Goal: Task Accomplishment & Management: Use online tool/utility

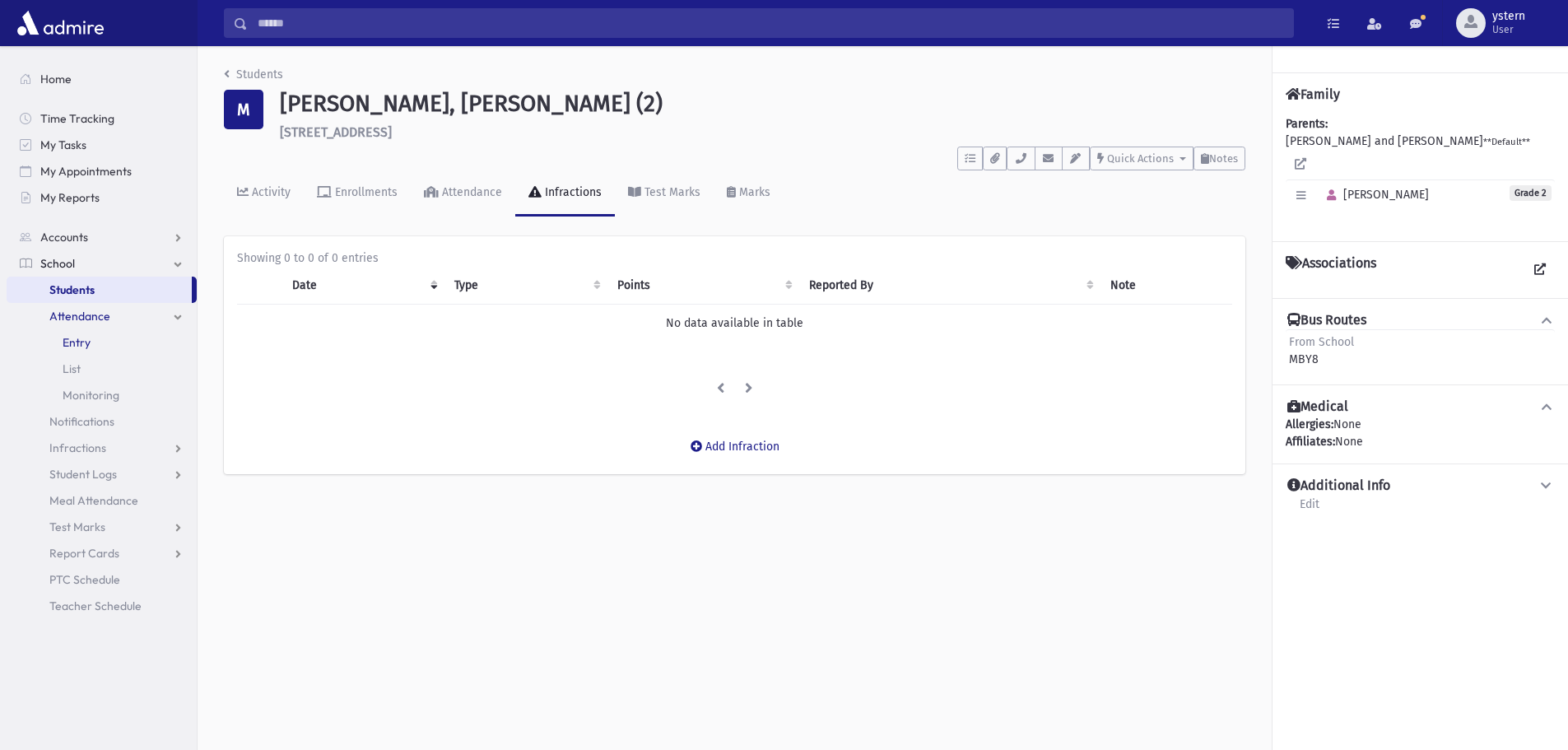
click at [78, 342] on span "Entry" at bounding box center [76, 343] width 28 height 15
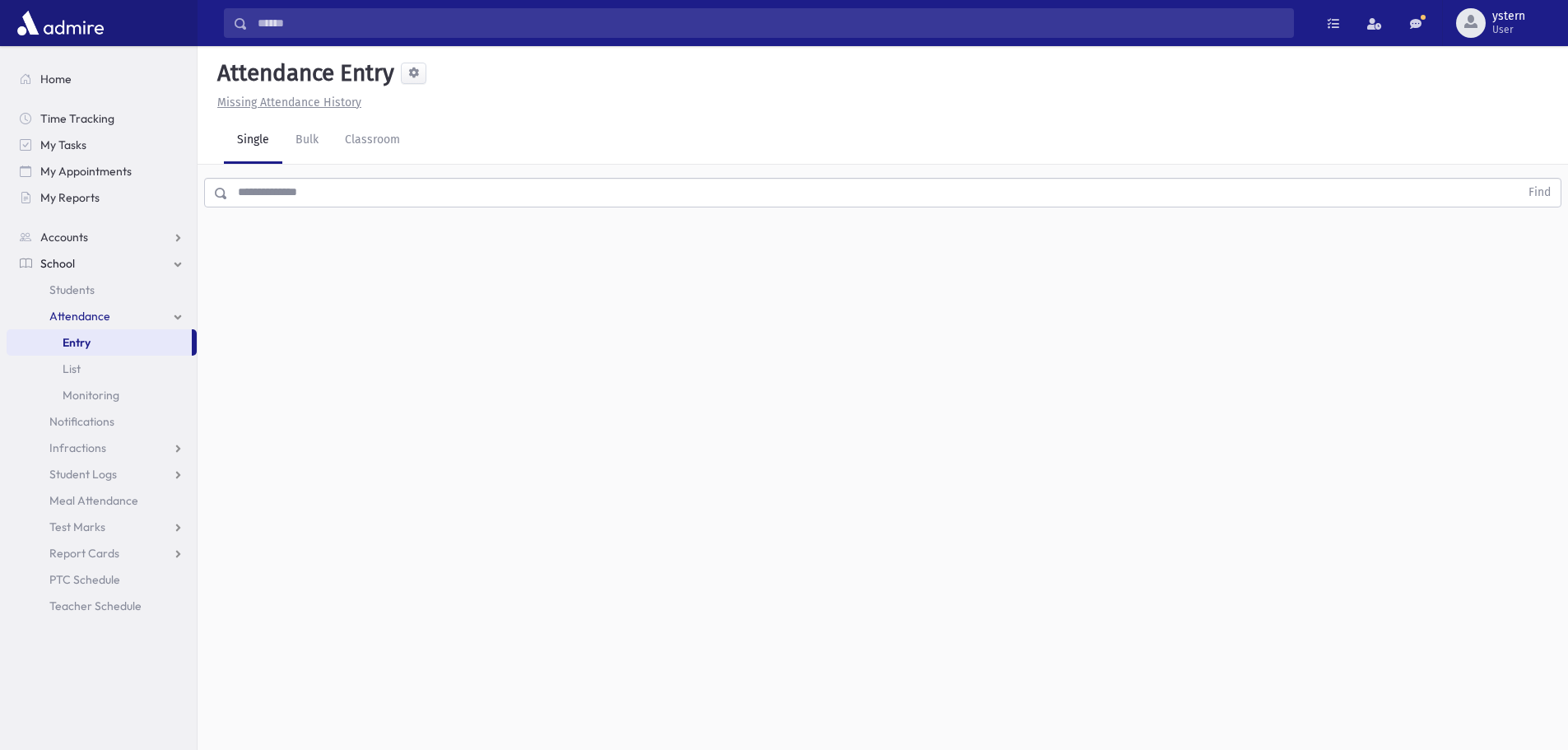
click at [302, 191] on input "text" at bounding box center [874, 192] width 1292 height 29
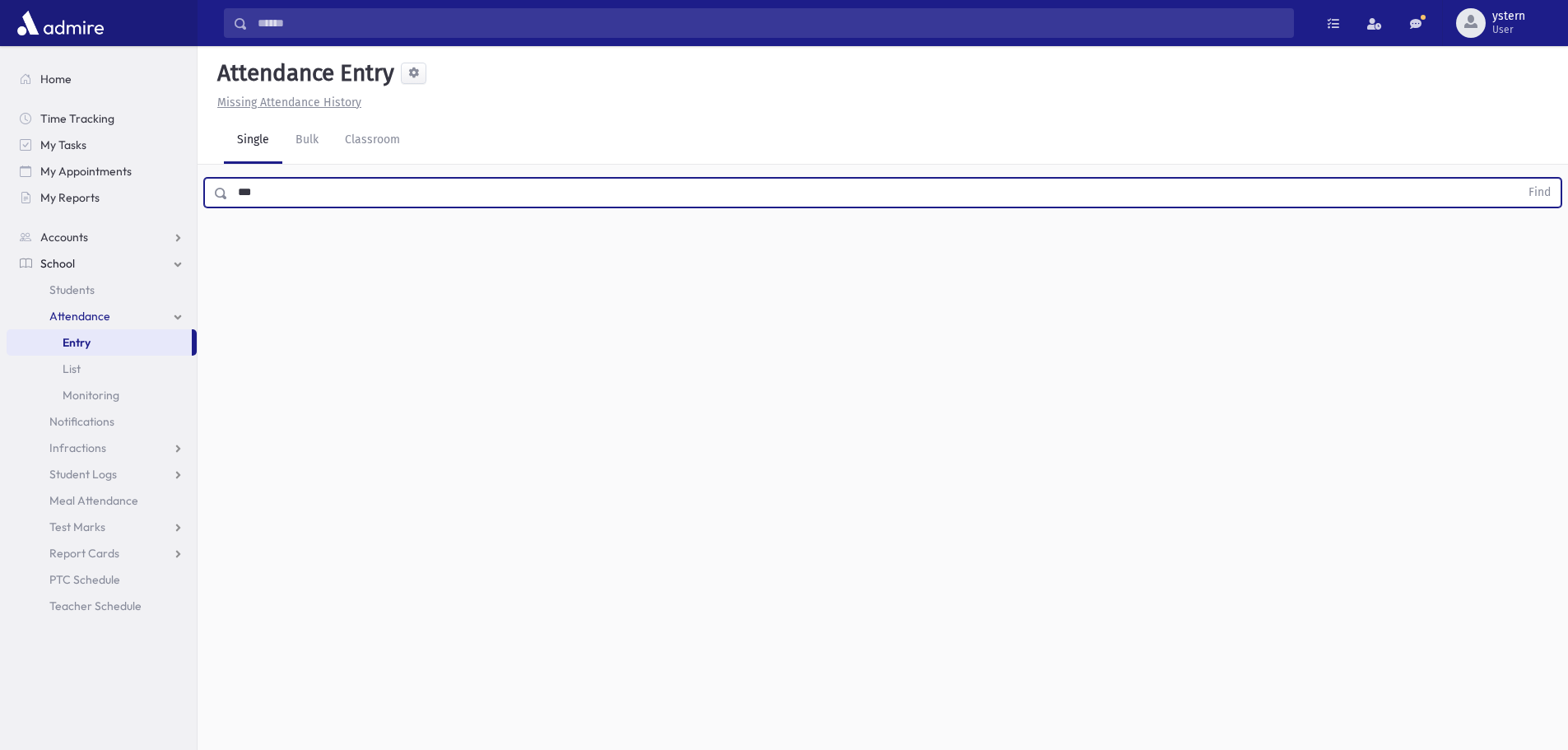
click at [1519, 178] on button "Find" at bounding box center [1540, 192] width 42 height 28
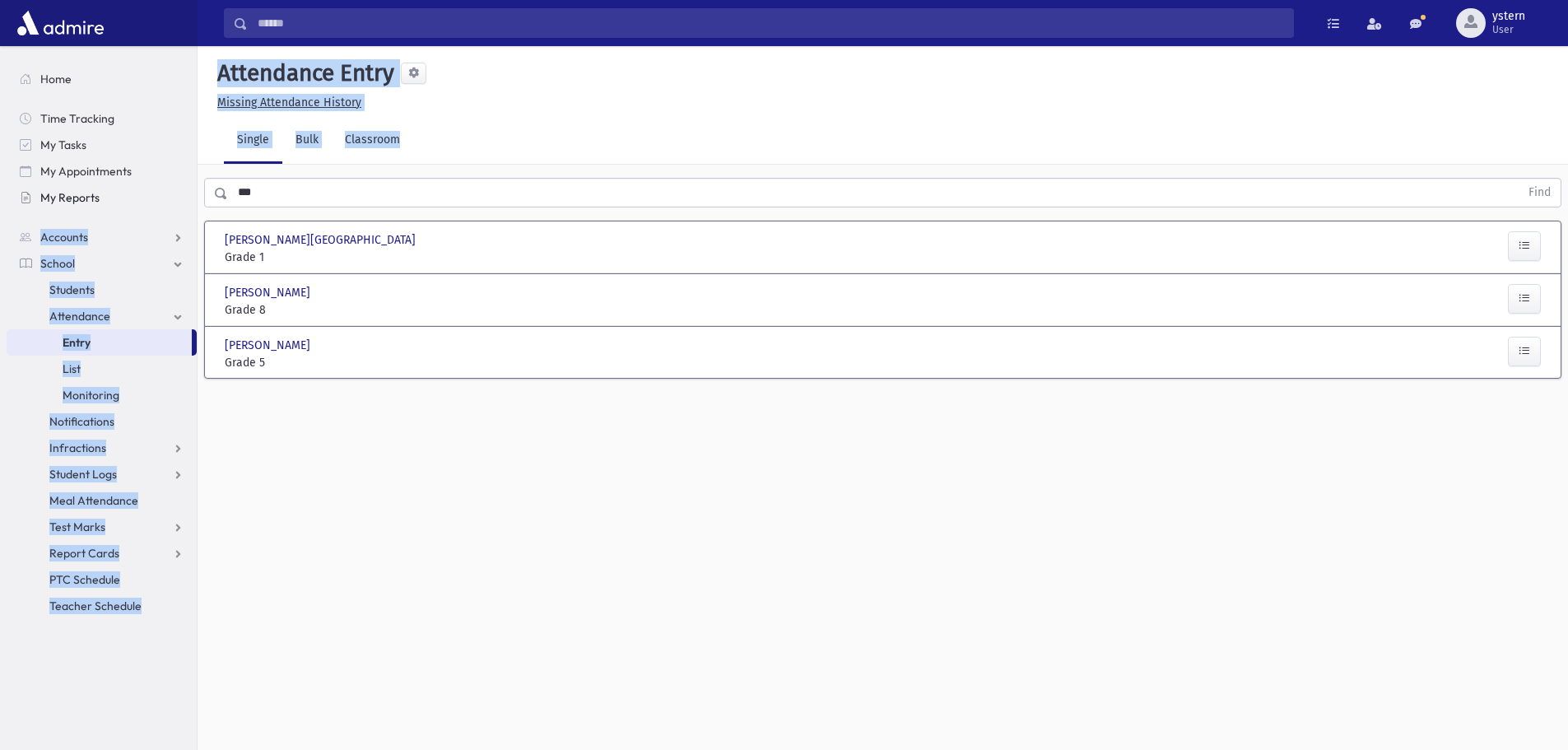
drag, startPoint x: 348, startPoint y: 209, endPoint x: 120, endPoint y: 204, distance: 228.1
click at [120, 204] on div "Search Results All Accounts" at bounding box center [784, 393] width 1568 height 787
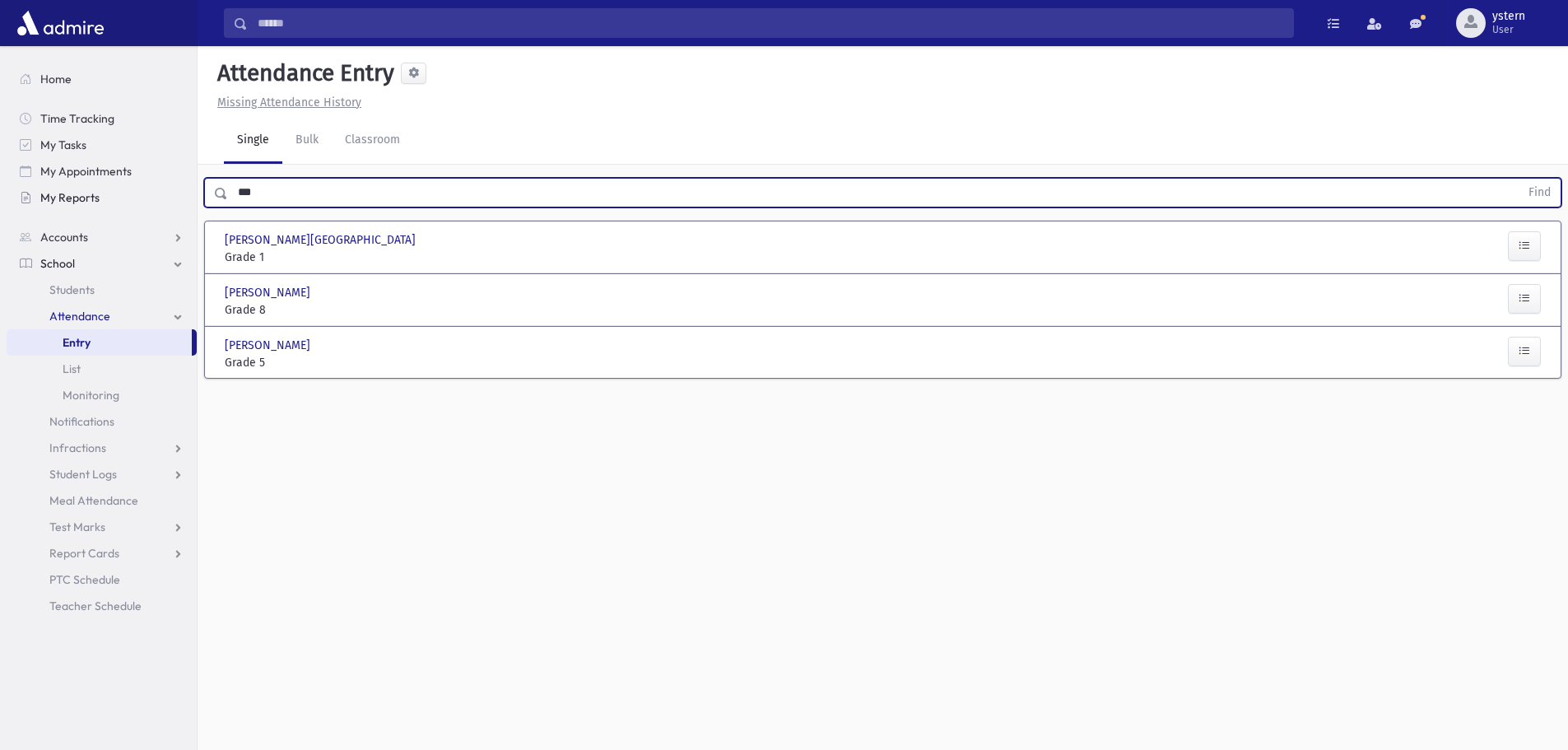
drag, startPoint x: 176, startPoint y: 199, endPoint x: 156, endPoint y: 199, distance: 20.0
click at [156, 199] on div "Search Results All Accounts" at bounding box center [784, 393] width 1568 height 787
click at [1519, 178] on button "Find" at bounding box center [1540, 192] width 42 height 28
drag, startPoint x: 293, startPoint y: 190, endPoint x: 54, endPoint y: 223, distance: 241.3
click at [54, 223] on div "Search Results All Accounts" at bounding box center [784, 393] width 1568 height 787
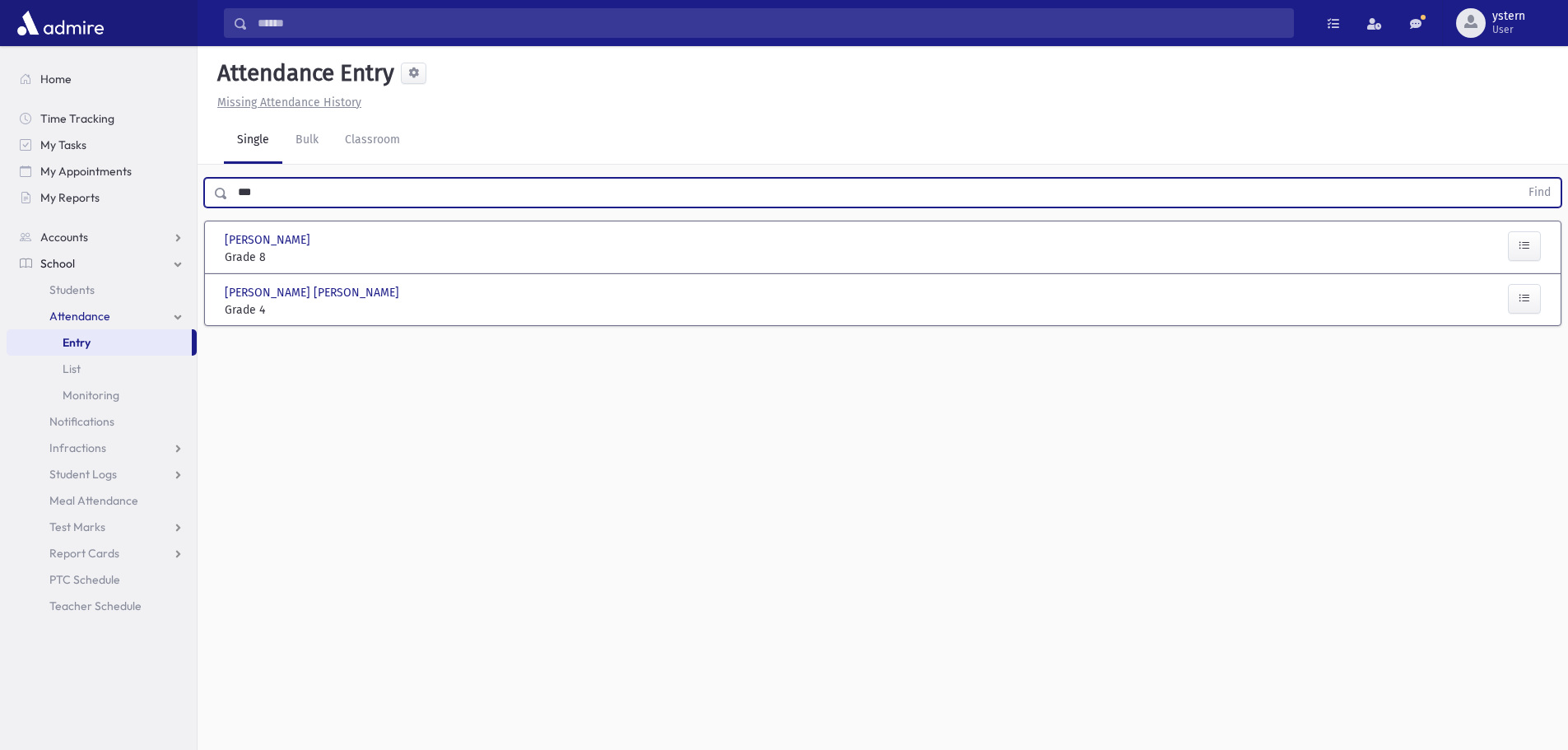
click at [1519, 178] on button "Find" at bounding box center [1540, 192] width 42 height 28
drag, startPoint x: 313, startPoint y: 194, endPoint x: 99, endPoint y: 196, distance: 214.0
click at [99, 196] on div "Search Results All Accounts" at bounding box center [784, 393] width 1568 height 787
type input "***"
click at [1519, 178] on button "Find" at bounding box center [1540, 192] width 42 height 28
